Goal: Task Accomplishment & Management: Manage account settings

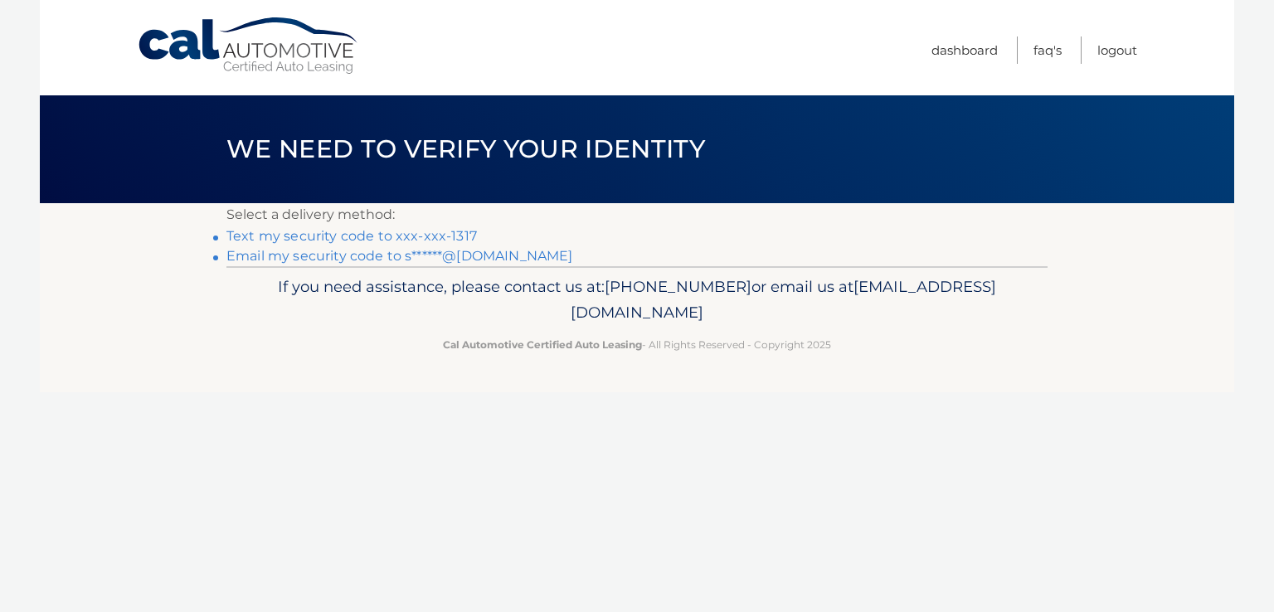
click at [454, 236] on link "Text my security code to xxx-xxx-1317" at bounding box center [351, 236] width 251 height 16
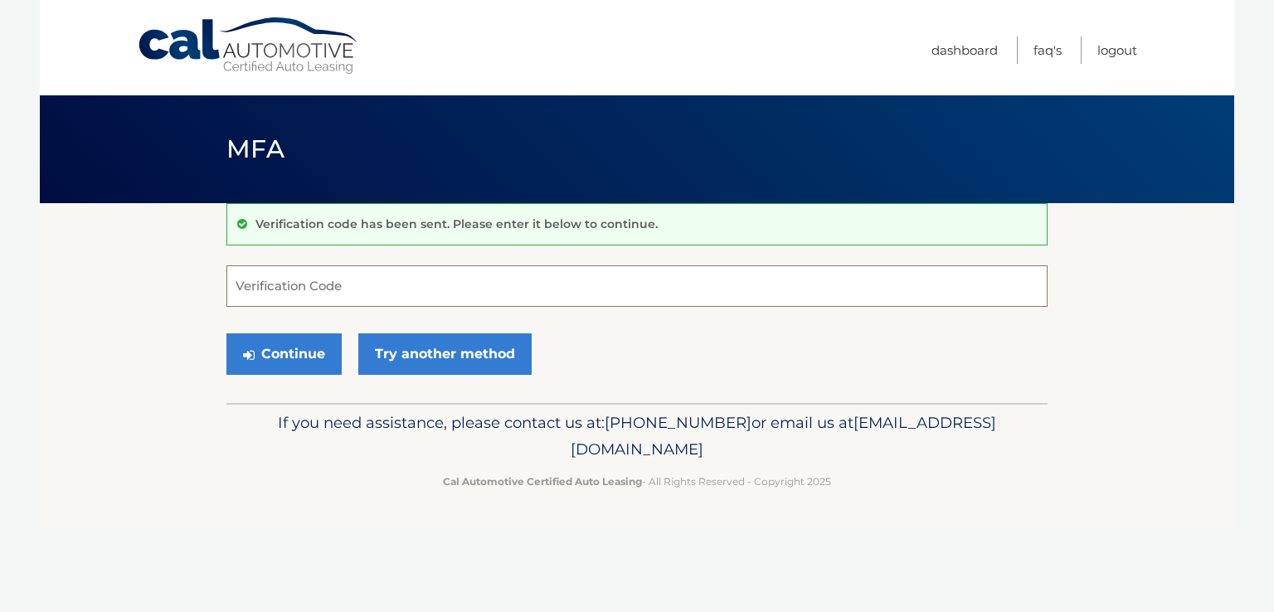
click at [318, 289] on input "Verification Code" at bounding box center [636, 285] width 821 height 41
type input "839667"
click at [299, 362] on button "Continue" at bounding box center [283, 354] width 115 height 41
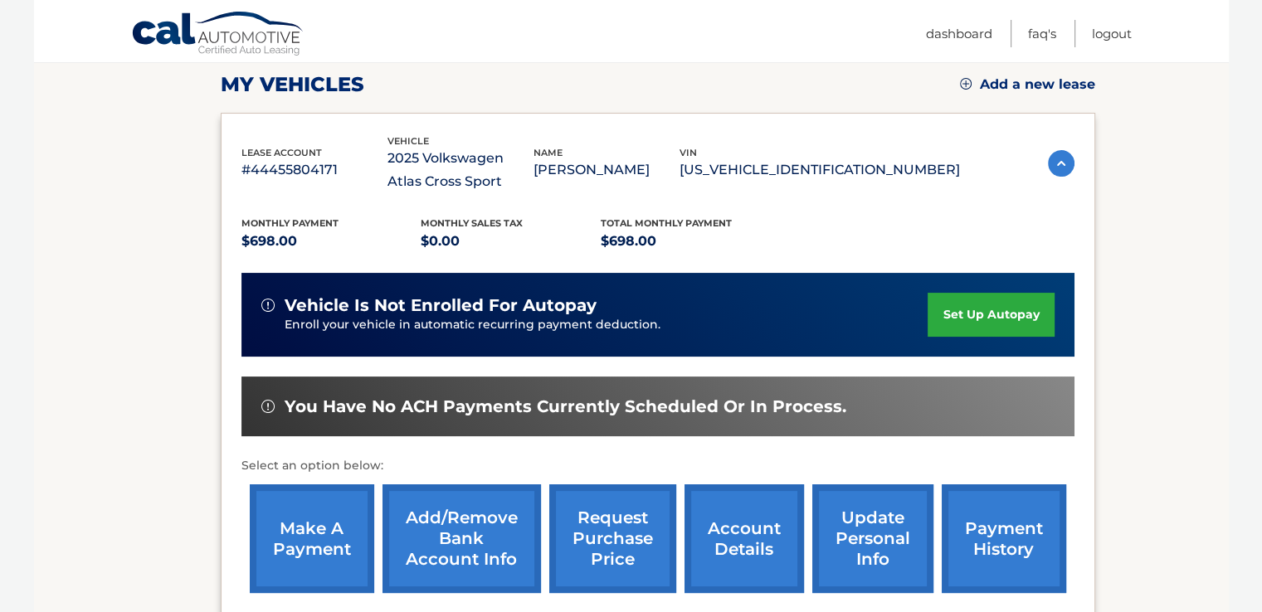
scroll to position [236, 0]
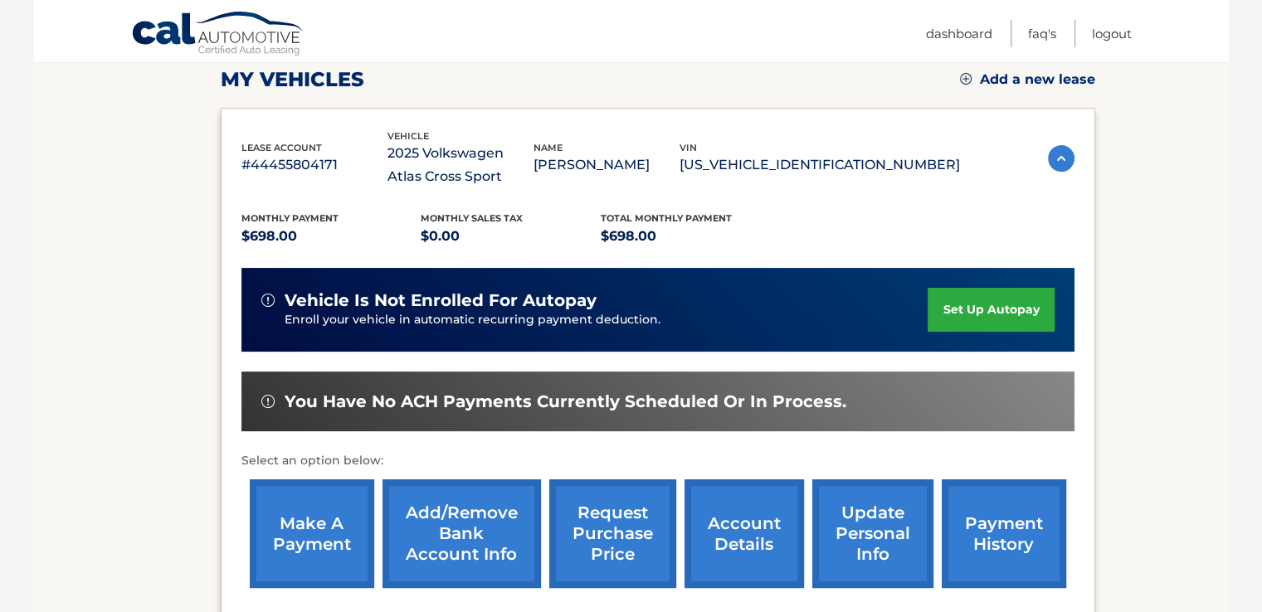
click at [314, 543] on link "make a payment" at bounding box center [312, 534] width 124 height 109
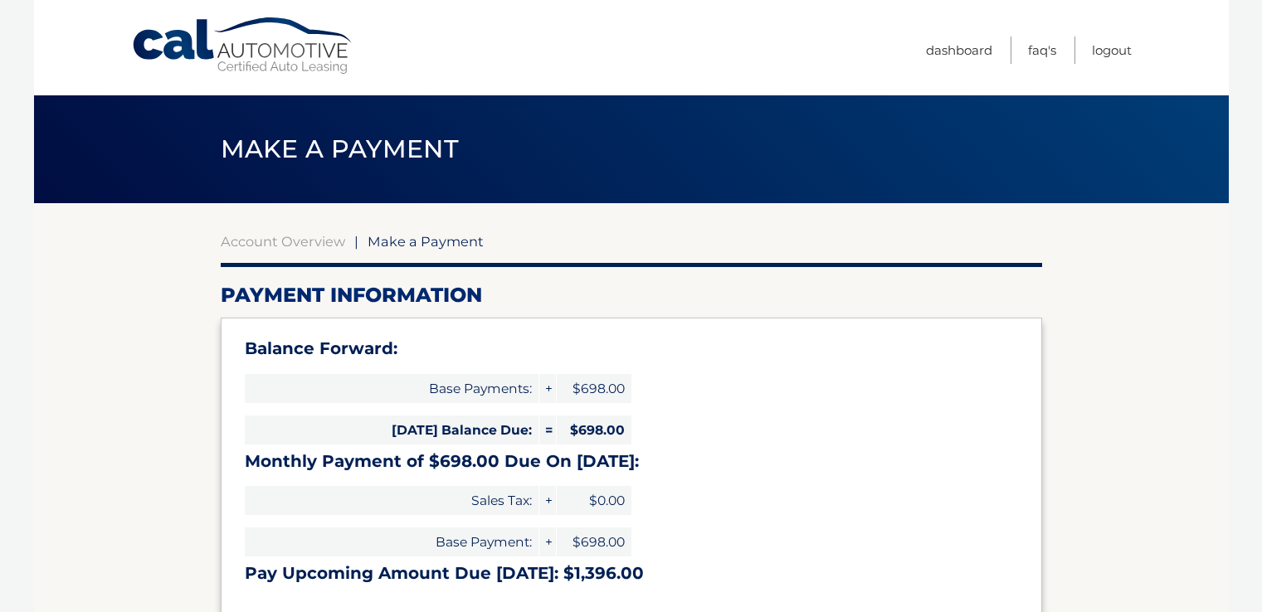
select select "Y2FlODMxMDctYTMwZC00ZGIwLThmMjgtMjc5YzQyYWQxZTUx"
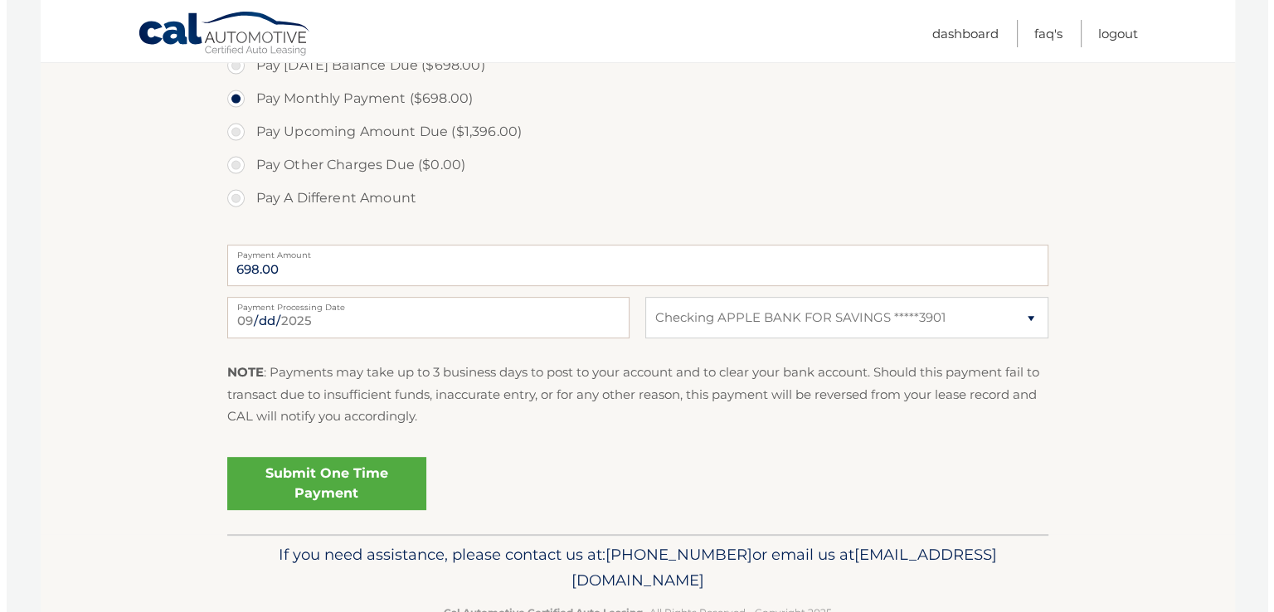
scroll to position [601, 0]
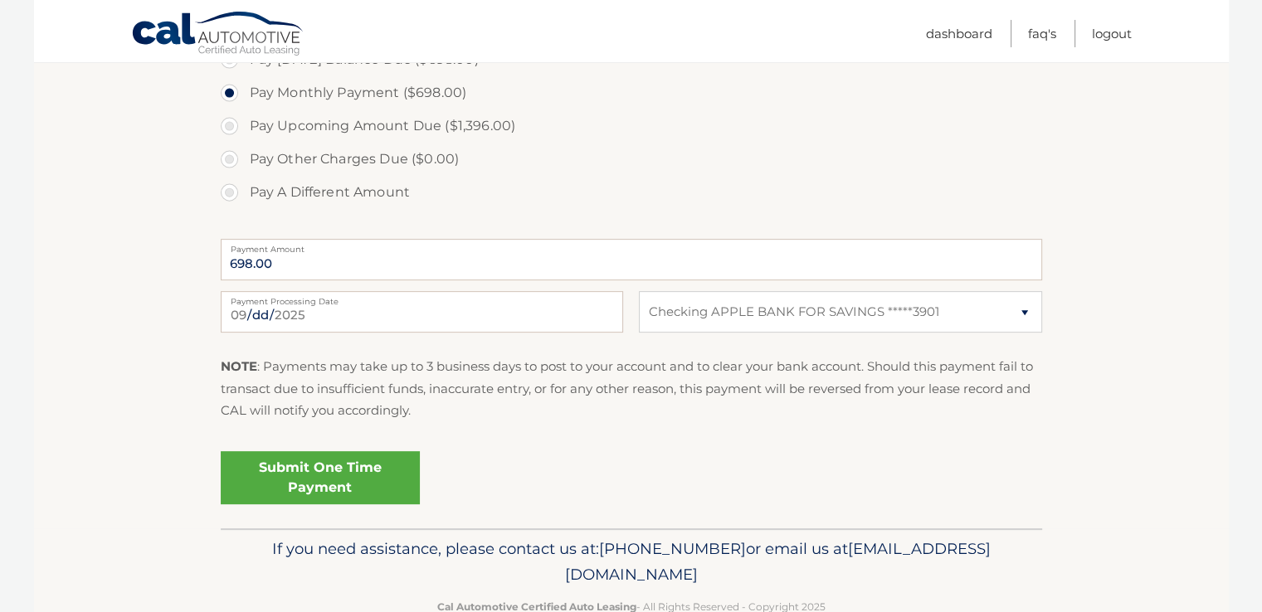
click at [369, 492] on link "Submit One Time Payment" at bounding box center [320, 477] width 199 height 53
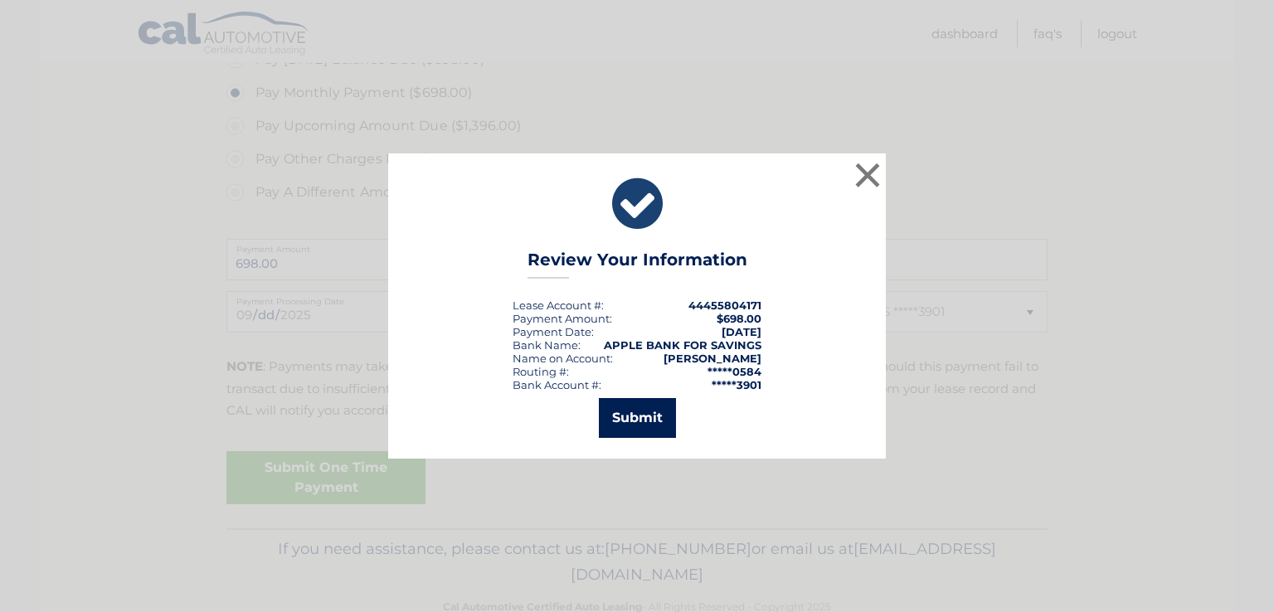
click at [644, 421] on button "Submit" at bounding box center [637, 418] width 77 height 40
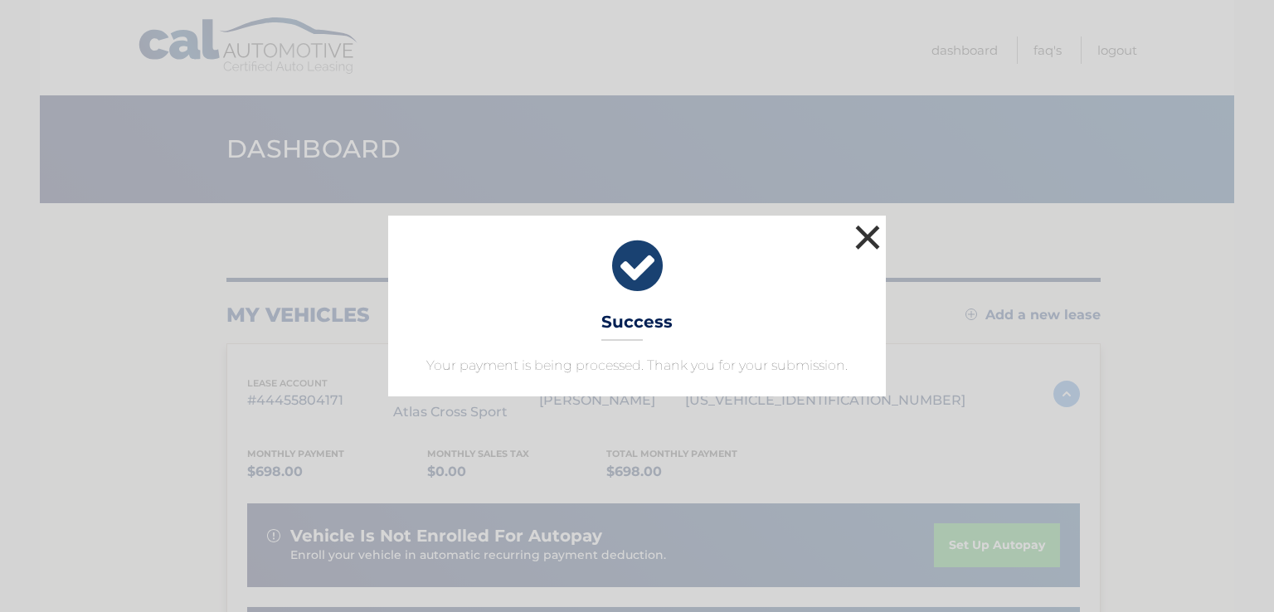
click at [873, 237] on button "×" at bounding box center [867, 237] width 33 height 33
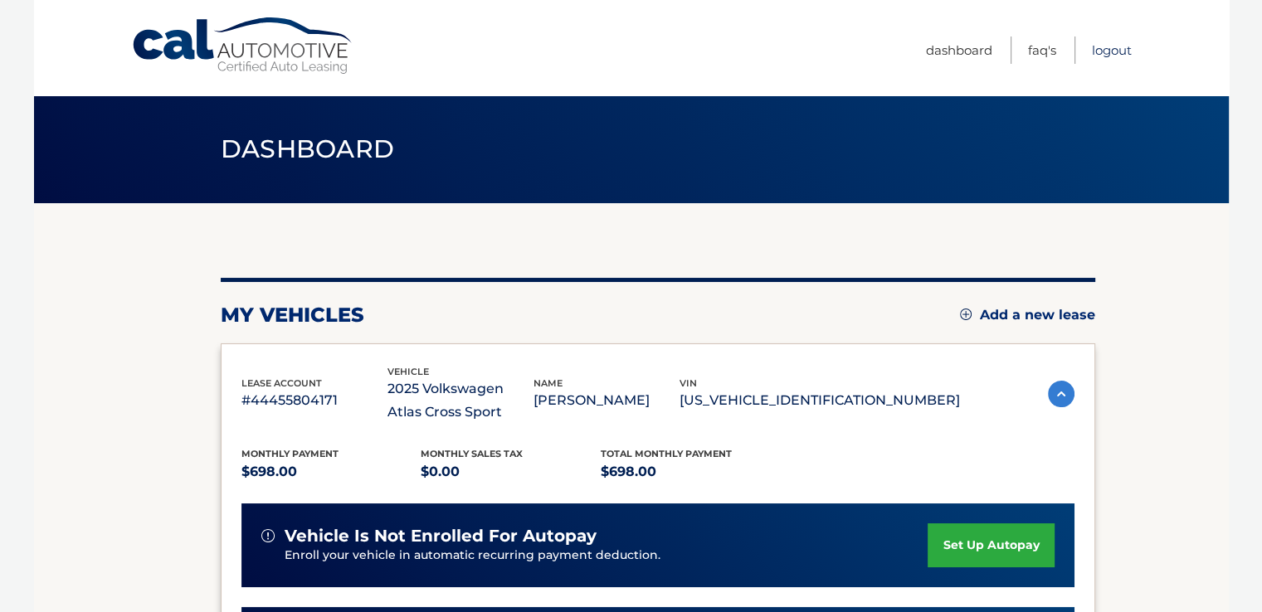
click at [1108, 50] on link "Logout" at bounding box center [1112, 50] width 40 height 27
